Goal: Check status: Check status

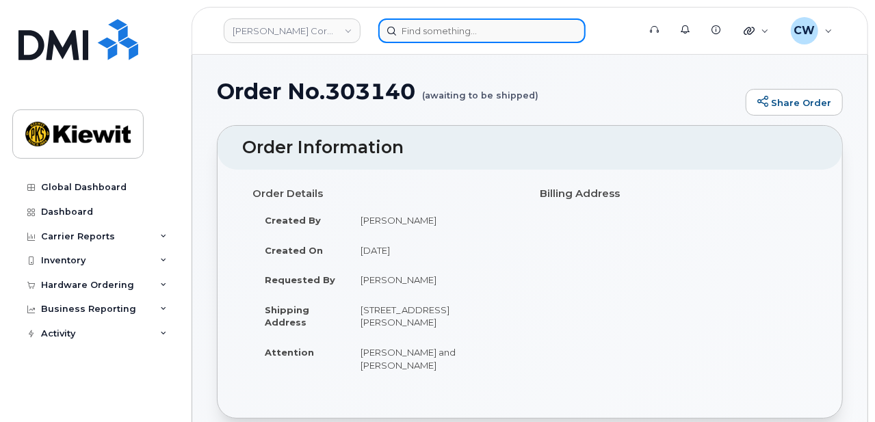
drag, startPoint x: 0, startPoint y: 0, endPoint x: 462, endPoint y: 34, distance: 463.7
click at [462, 34] on input at bounding box center [481, 30] width 207 height 25
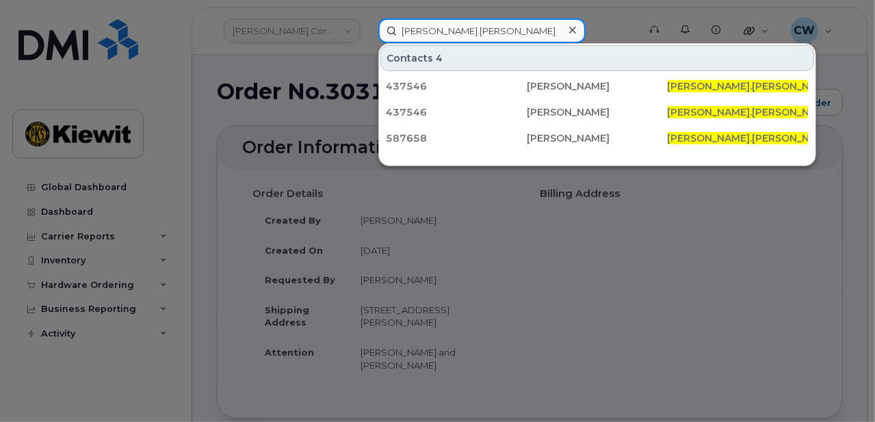
type input "anthony.kimzey"
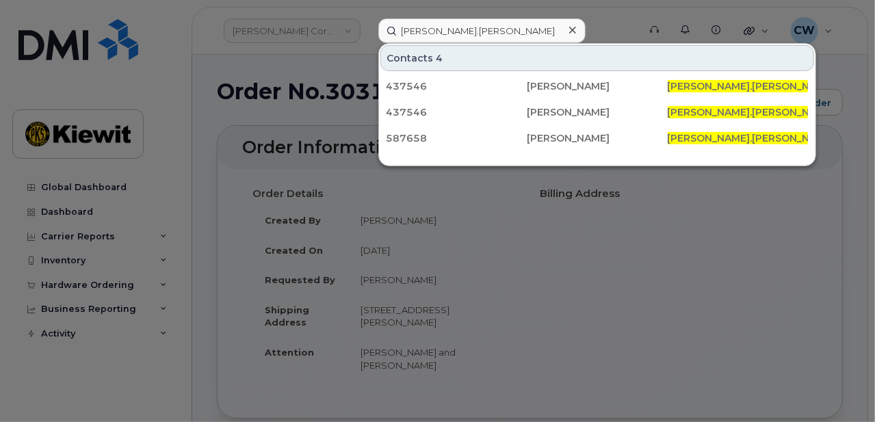
click at [611, 18] on div at bounding box center [437, 211] width 875 height 422
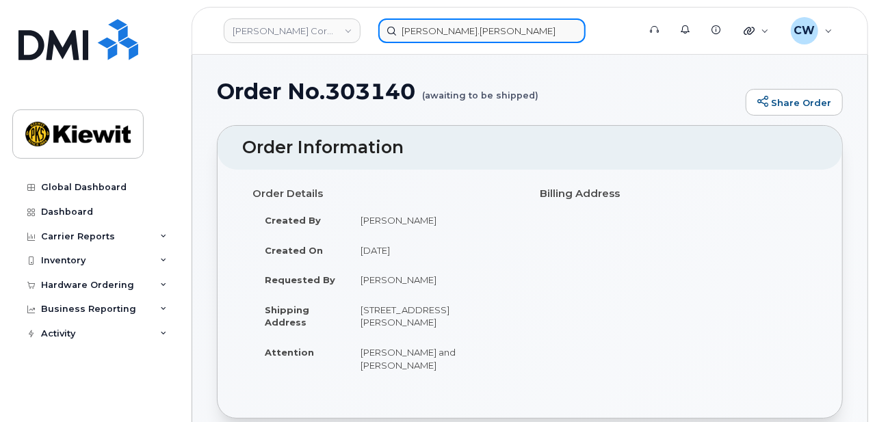
click at [513, 31] on input "anthony.kimzey" at bounding box center [481, 30] width 207 height 25
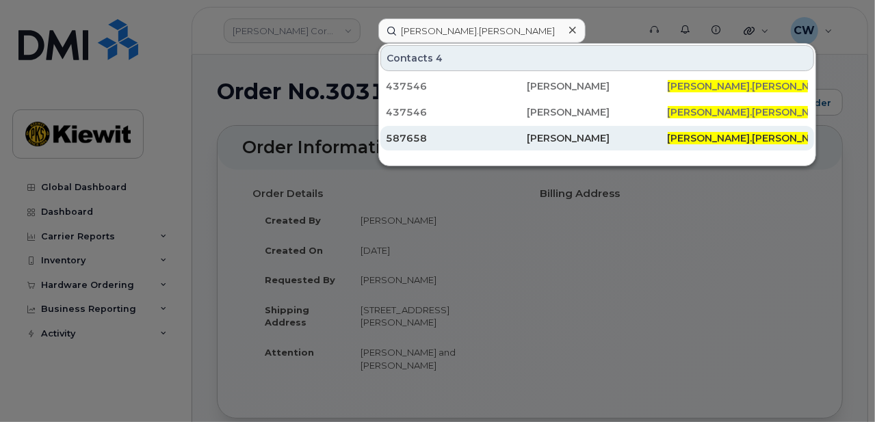
click at [585, 142] on div "Anthony Kimzey" at bounding box center [597, 138] width 141 height 14
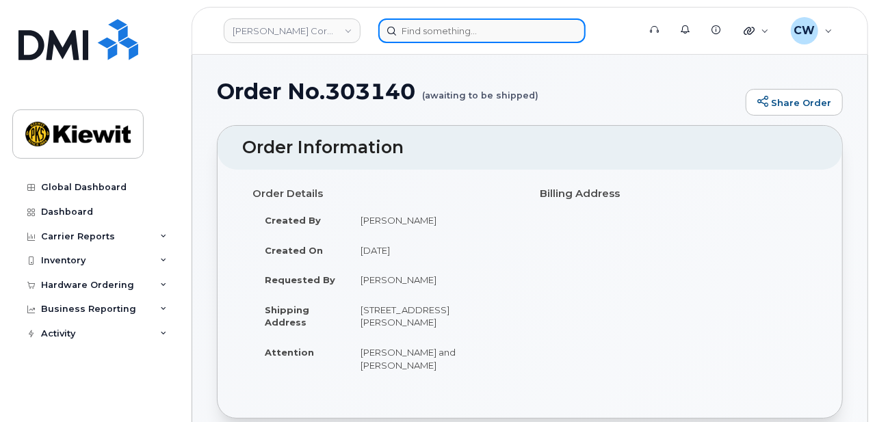
click at [489, 32] on input at bounding box center [481, 30] width 207 height 25
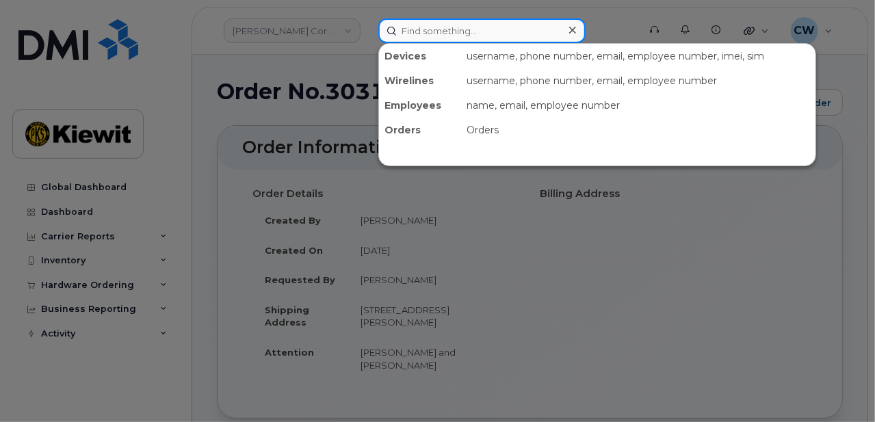
type input "anthony.kimzey"
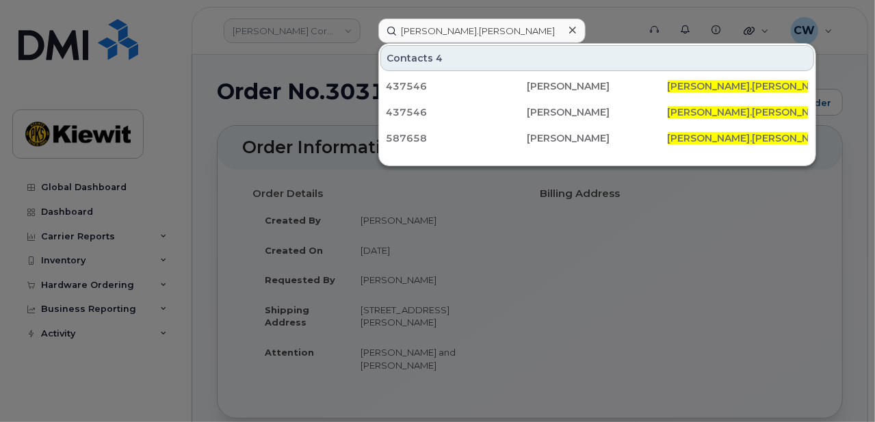
click at [470, 58] on div "Contacts 4" at bounding box center [597, 58] width 434 height 26
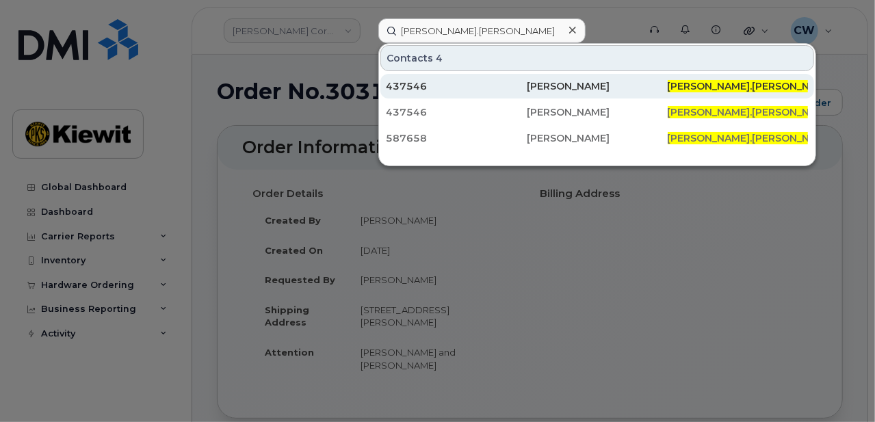
click at [458, 89] on div "437546" at bounding box center [456, 86] width 141 height 14
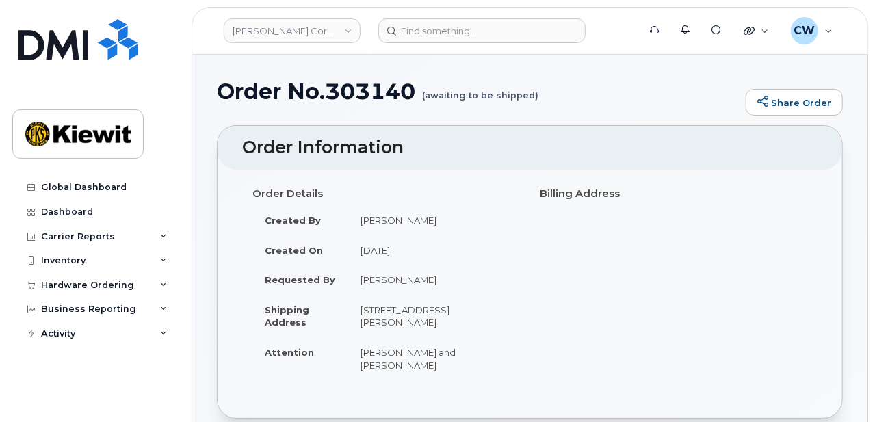
click at [575, 82] on h1 "Order No.303140 (awaiting to be shipped)" at bounding box center [478, 91] width 522 height 24
click at [101, 192] on div "Global Dashboard" at bounding box center [84, 187] width 86 height 11
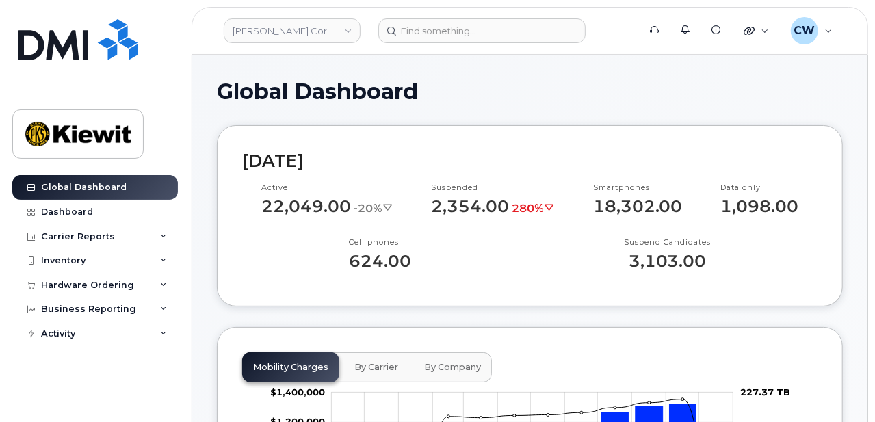
click at [122, 293] on div "Hardware Ordering" at bounding box center [95, 285] width 166 height 25
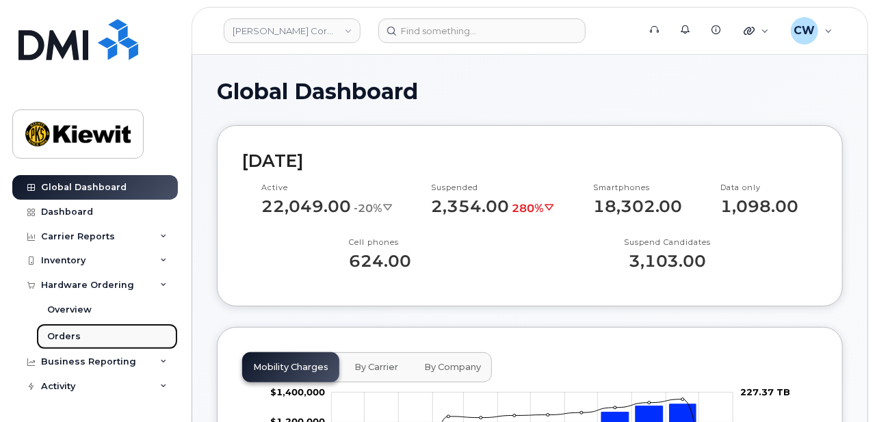
click at [77, 341] on div "Orders" at bounding box center [64, 336] width 34 height 12
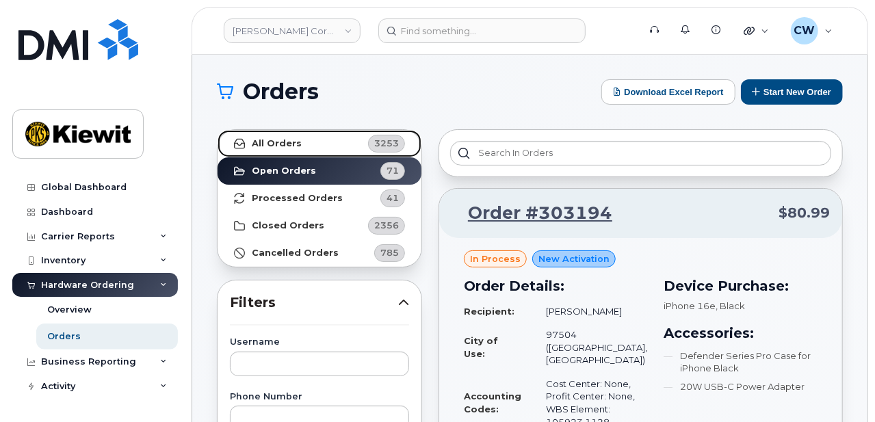
click at [300, 143] on link "All Orders 3253" at bounding box center [320, 143] width 204 height 27
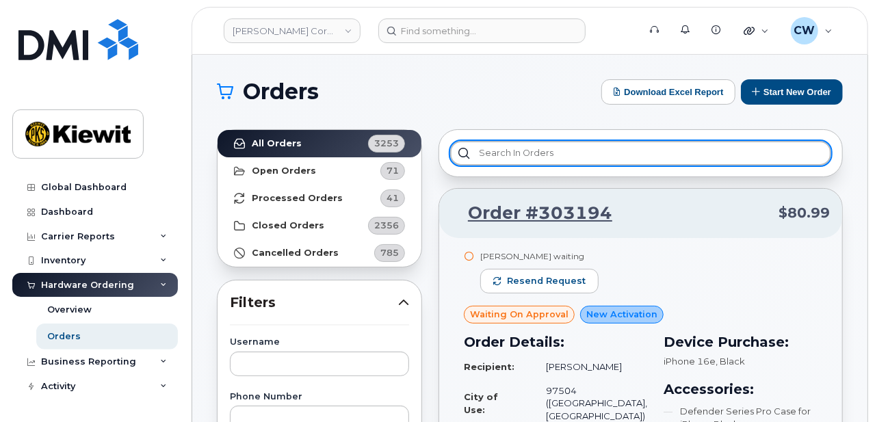
click at [544, 153] on input "text" at bounding box center [640, 153] width 381 height 25
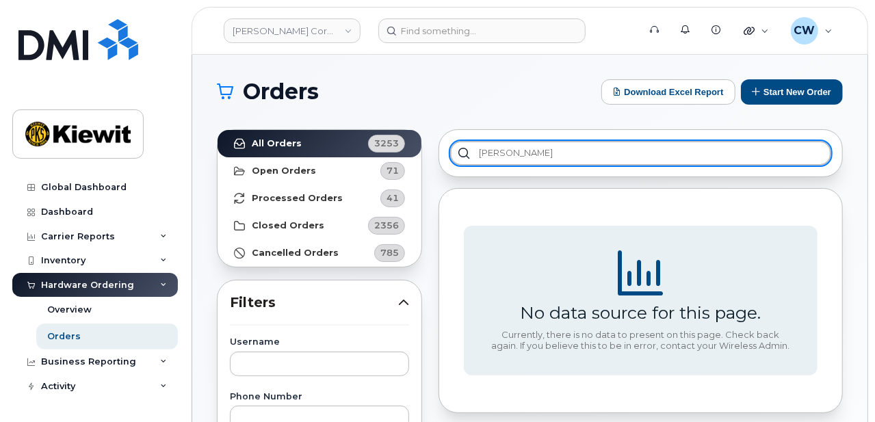
type input "[PERSON_NAME]"
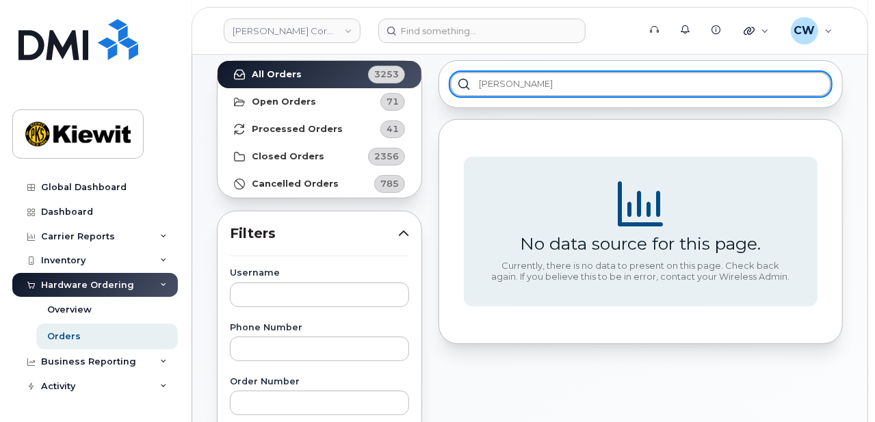
scroll to position [91, 0]
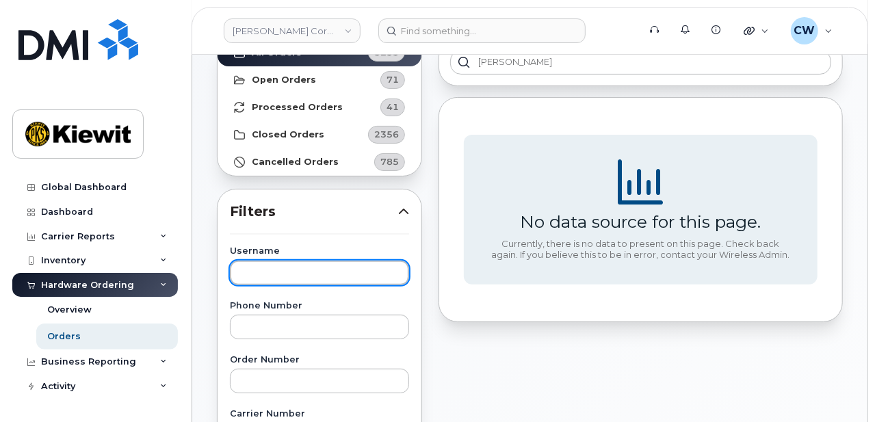
click at [274, 280] on input "text" at bounding box center [319, 273] width 179 height 25
type input "[PERSON_NAME]"
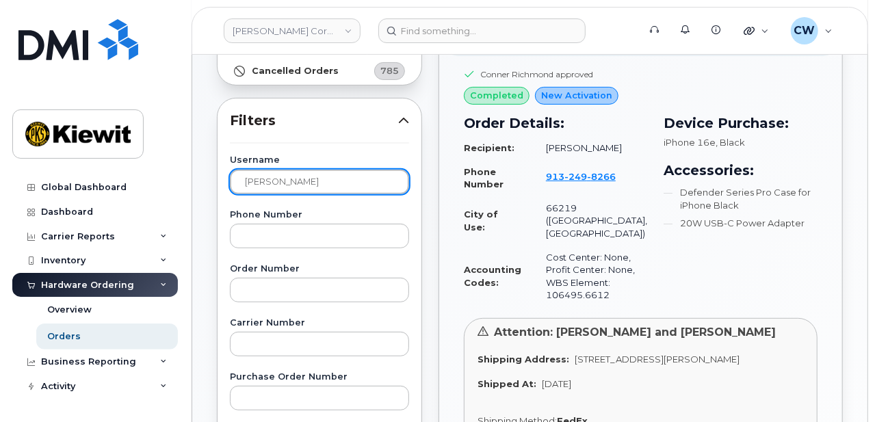
scroll to position [274, 0]
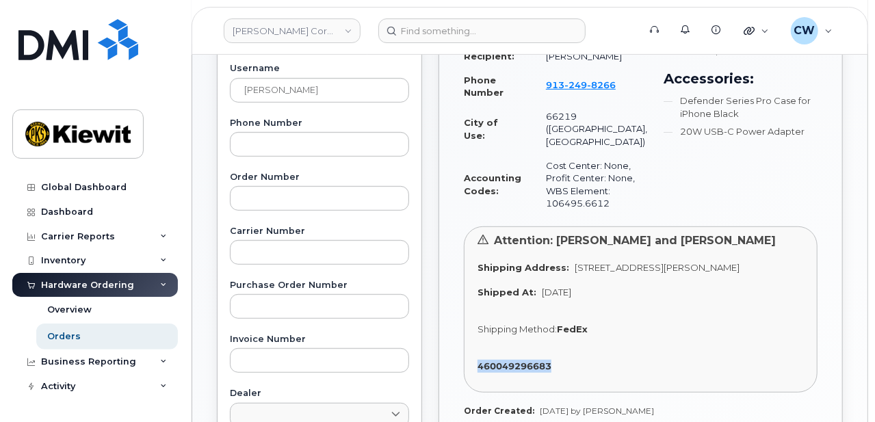
drag, startPoint x: 566, startPoint y: 356, endPoint x: 477, endPoint y: 358, distance: 88.3
click at [475, 358] on div "Attention: [PERSON_NAME] and [PERSON_NAME] Shipping Address: [STREET_ADDRESS][P…" at bounding box center [641, 309] width 354 height 166
copy strong "460049296683"
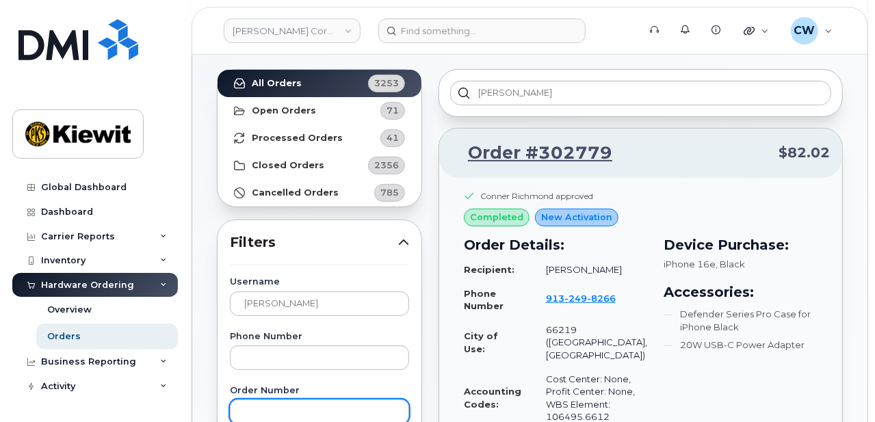
scroll to position [0, 0]
